Goal: Check status: Check status

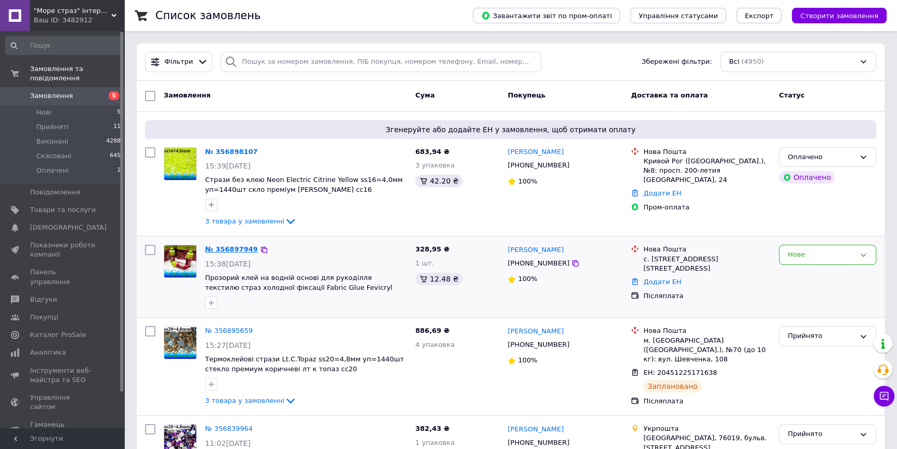
click at [225, 247] on link "№ 356897949" at bounding box center [231, 249] width 53 height 8
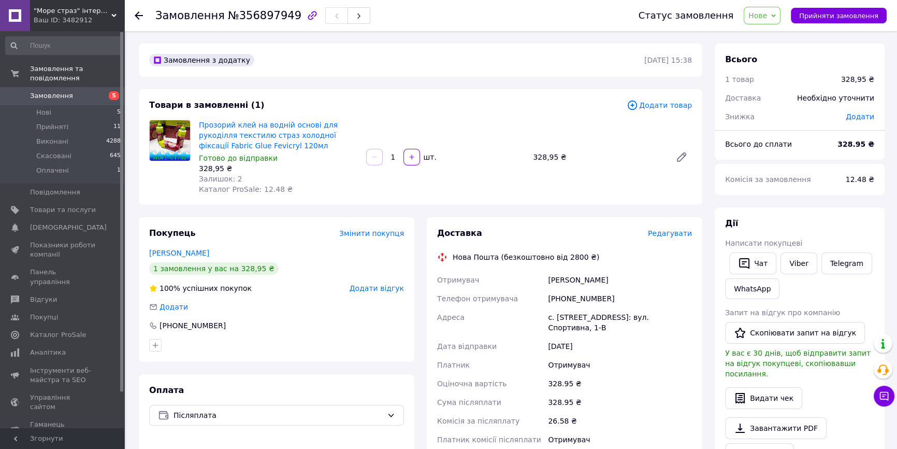
click at [139, 16] on icon at bounding box center [139, 15] width 8 height 8
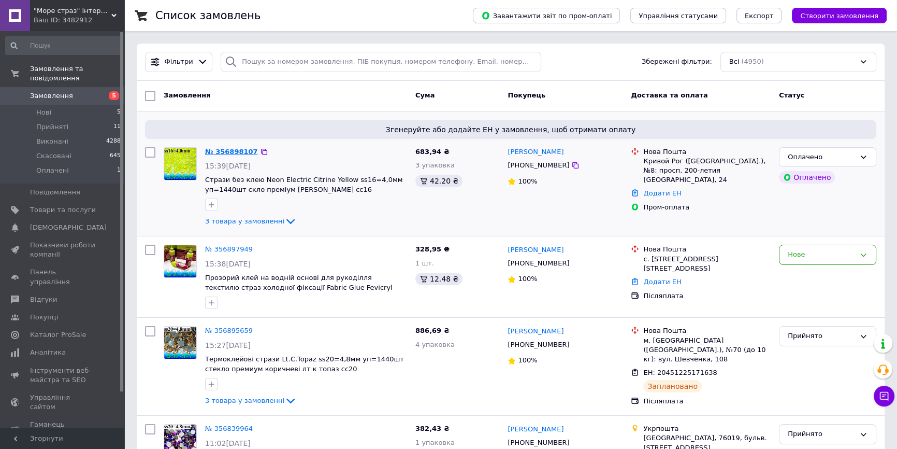
click at [231, 150] on link "№ 356898107" at bounding box center [231, 152] width 53 height 8
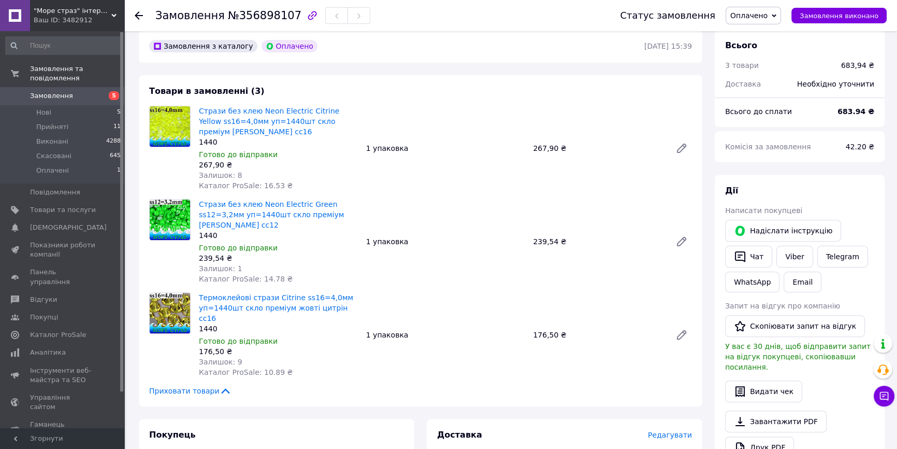
scroll to position [329, 0]
